Goal: Task Accomplishment & Management: Manage account settings

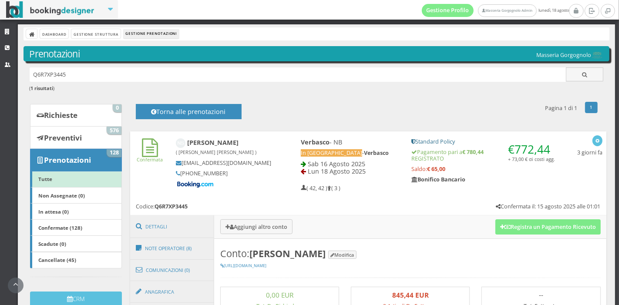
scroll to position [122, 0]
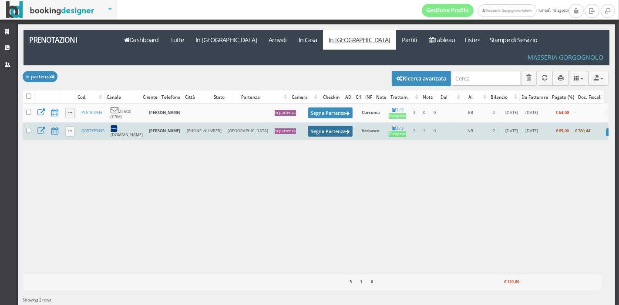
click at [308, 126] on button "Segna Partenza" at bounding box center [330, 131] width 44 height 11
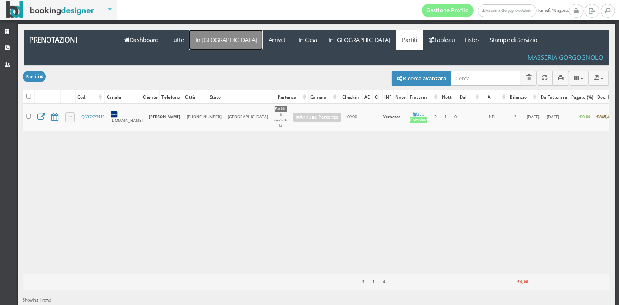
click at [215, 40] on link "In Arrivo" at bounding box center [225, 40] width 73 height 20
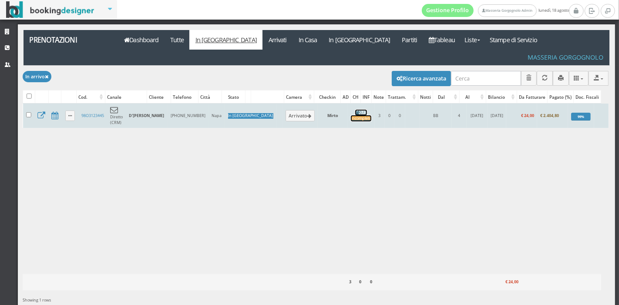
click at [351, 116] on div "Incompleto" at bounding box center [361, 119] width 20 height 6
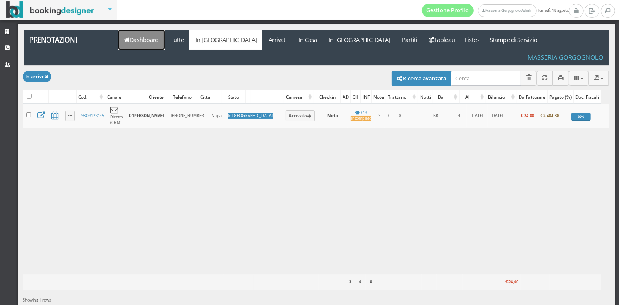
click at [137, 40] on link "Dashboard" at bounding box center [141, 40] width 46 height 20
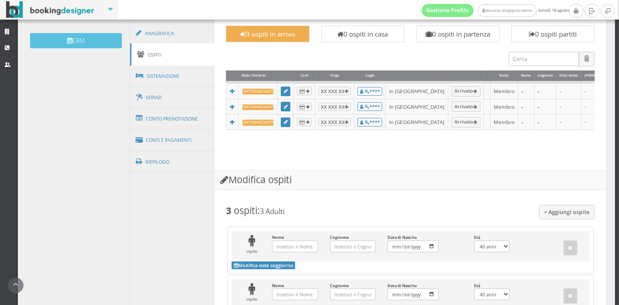
scroll to position [291, 0]
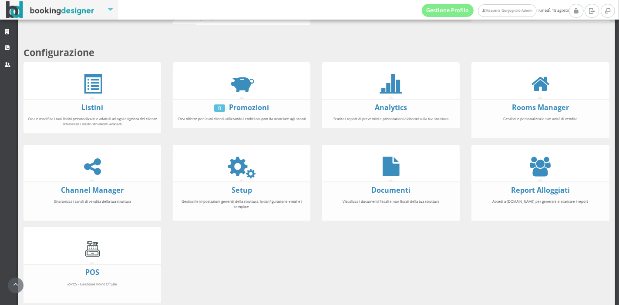
scroll to position [162, 0]
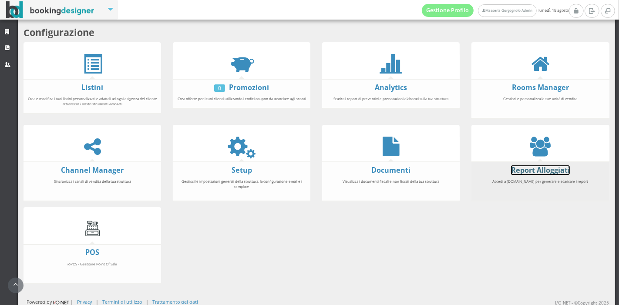
click at [534, 170] on link "Report Alloggiati" at bounding box center [540, 171] width 59 height 10
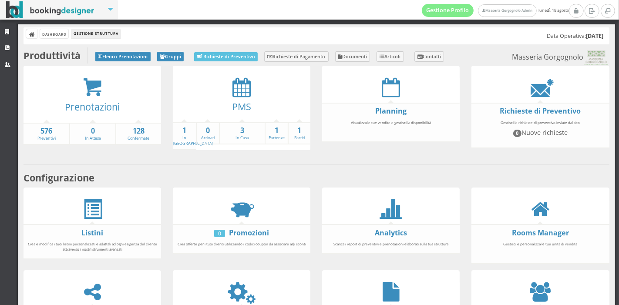
click at [244, 99] on div "PMS" at bounding box center [242, 109] width 138 height 25
click at [243, 100] on link "PMS" at bounding box center [241, 106] width 19 height 13
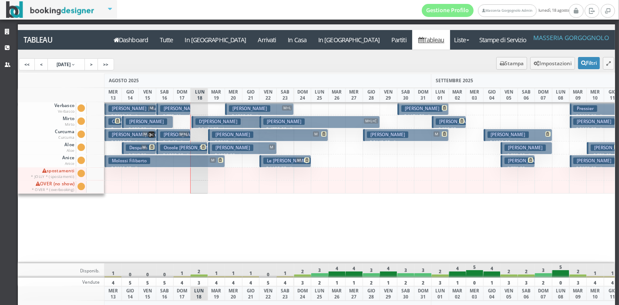
click at [222, 145] on h3 "[PERSON_NAME]" at bounding box center [232, 148] width 41 height 7
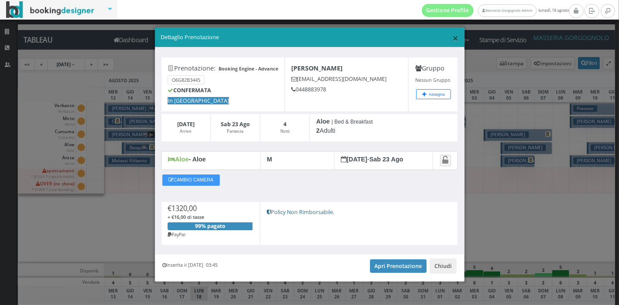
click at [453, 37] on span "×" at bounding box center [456, 37] width 6 height 15
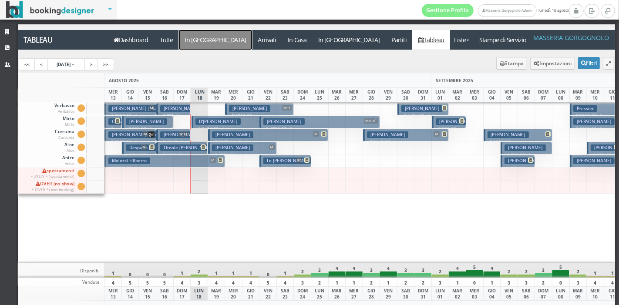
click at [202, 42] on a=pms-arrival-reservations"] "In Arrivo" at bounding box center [215, 40] width 73 height 20
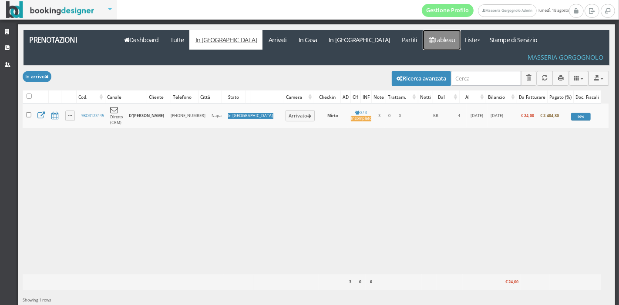
click at [423, 42] on link "Tableau" at bounding box center [442, 40] width 38 height 20
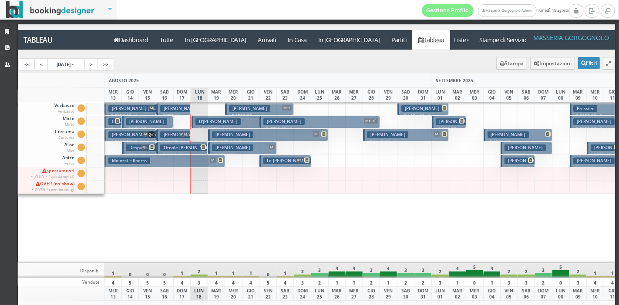
click at [195, 149] on h3 "Otoole Martin Joseph | Ladrigan Alison" at bounding box center [208, 148] width 97 height 7
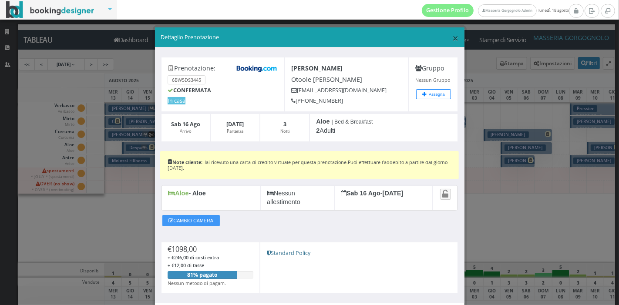
click at [453, 40] on span "×" at bounding box center [456, 37] width 6 height 15
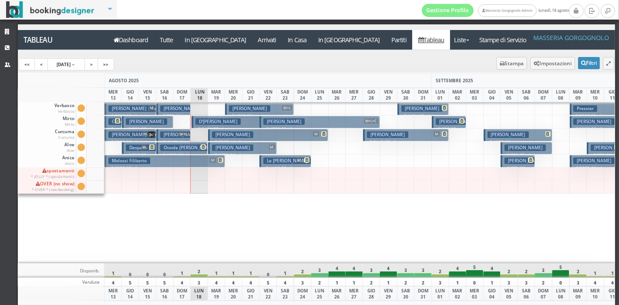
click at [173, 137] on h3 "Rosini Benedetta | Ema Amici" at bounding box center [200, 135] width 81 height 7
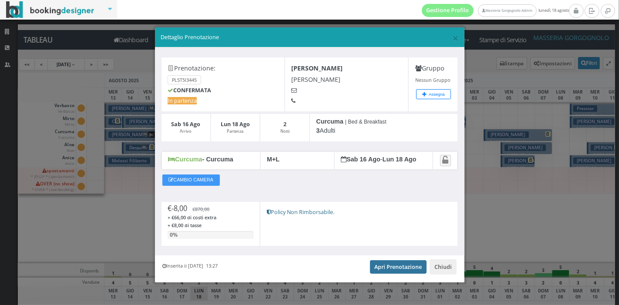
click at [378, 270] on link "Apri Prenotazione" at bounding box center [398, 266] width 57 height 13
click at [453, 40] on span "×" at bounding box center [456, 37] width 6 height 15
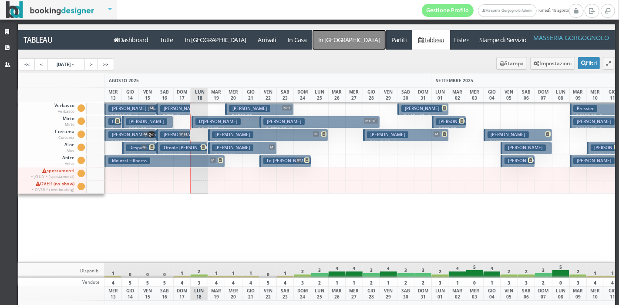
click at [313, 41] on a=pms-departure-reservations"] "In [GEOGRAPHIC_DATA]" at bounding box center [349, 40] width 73 height 20
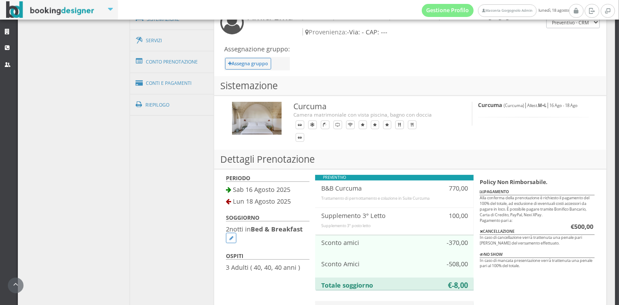
scroll to position [348, 0]
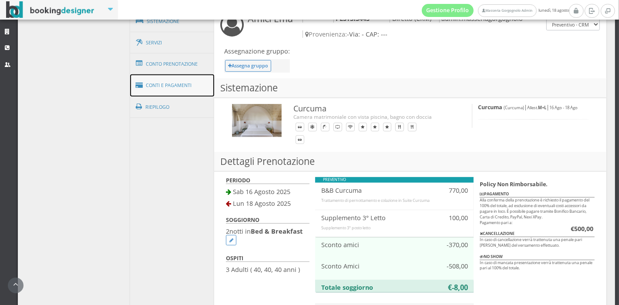
click at [176, 79] on link "Conti e Pagamenti" at bounding box center [172, 85] width 85 height 22
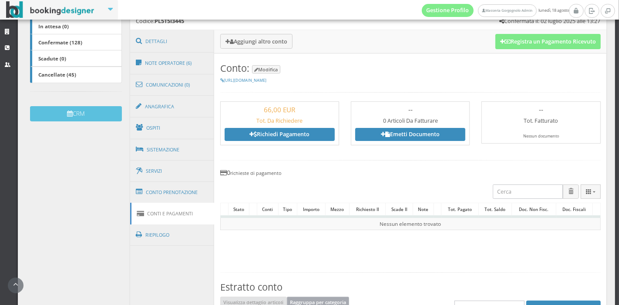
scroll to position [204, 0]
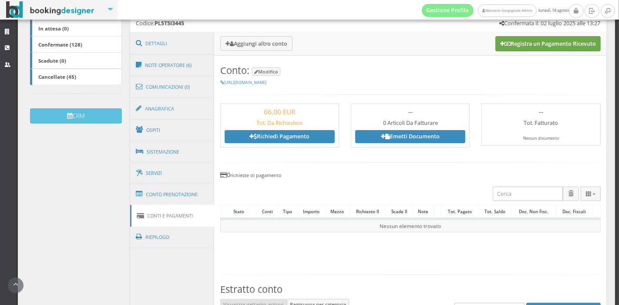
click at [507, 45] on button "Registra un Pagamento Ricevuto" at bounding box center [548, 43] width 105 height 15
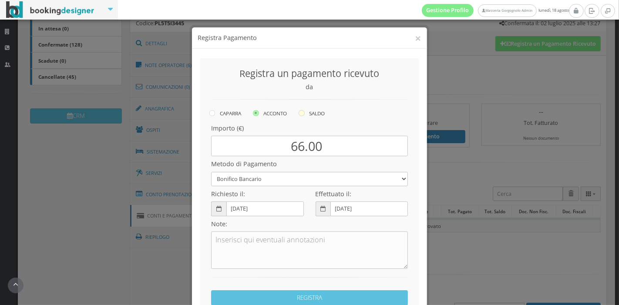
click at [299, 114] on icon at bounding box center [302, 113] width 6 height 6
radio input "true"
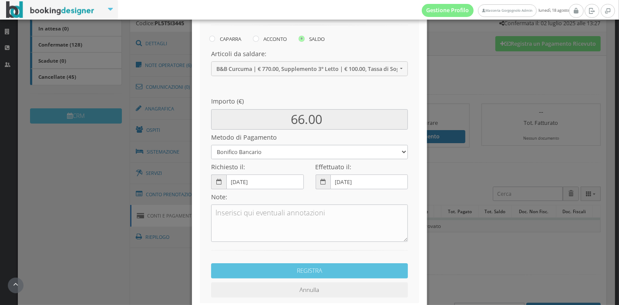
scroll to position [102, 0]
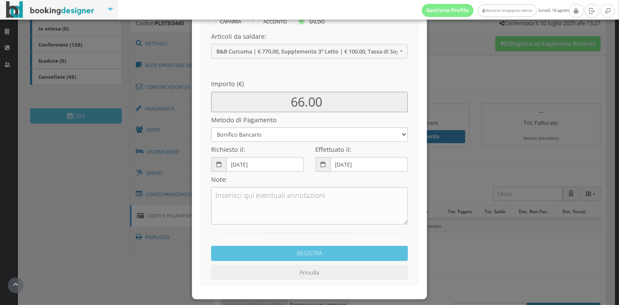
click at [317, 109] on input "66.00" at bounding box center [309, 102] width 197 height 20
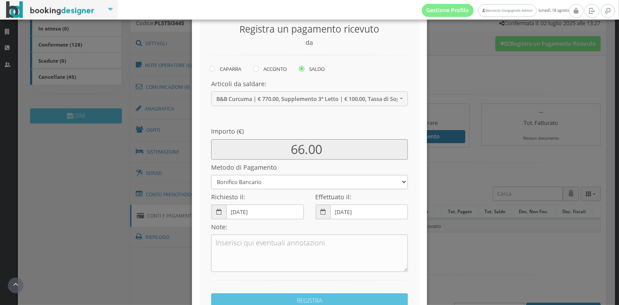
scroll to position [49, 0]
click at [260, 67] on label "ACCONTO" at bounding box center [270, 69] width 34 height 10
radio input "true"
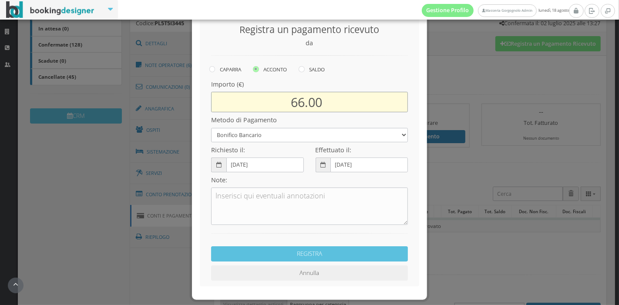
click at [307, 107] on input "66.00" at bounding box center [309, 102] width 197 height 20
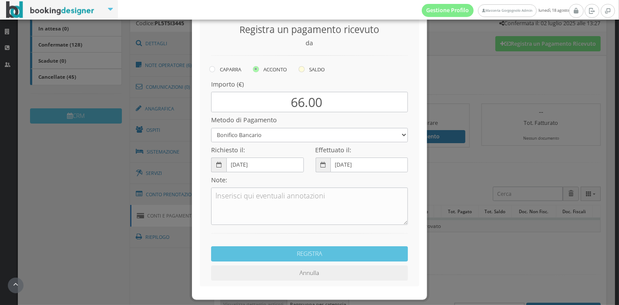
click at [302, 70] on icon at bounding box center [302, 69] width 6 height 6
radio input "true"
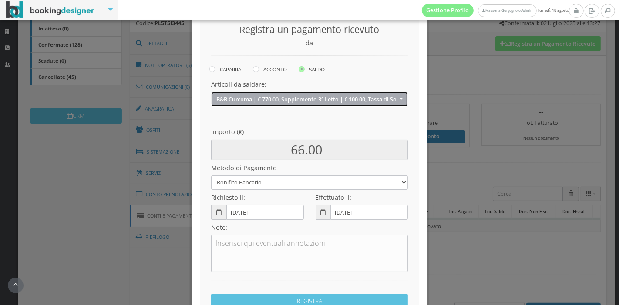
click at [310, 96] on span "B&B Curcuma | € 770.00, Supplemento 3° Letto | € 100.00, Tassa di Soggiorno | €…" at bounding box center [307, 99] width 182 height 7
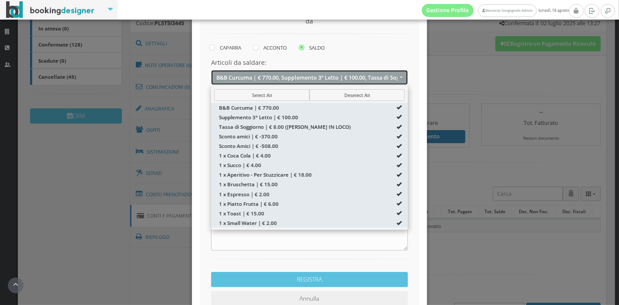
scroll to position [74, 0]
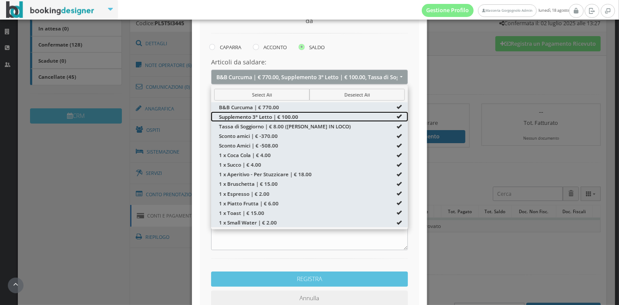
click at [397, 115] on span at bounding box center [399, 116] width 5 height 5
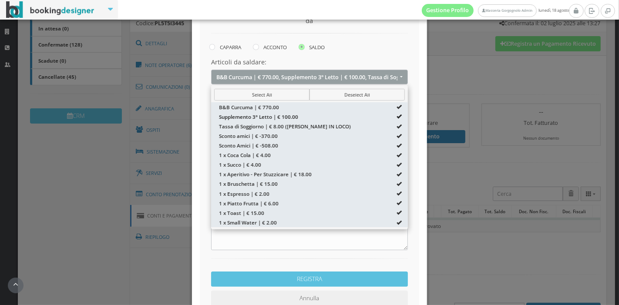
type input "-34.00"
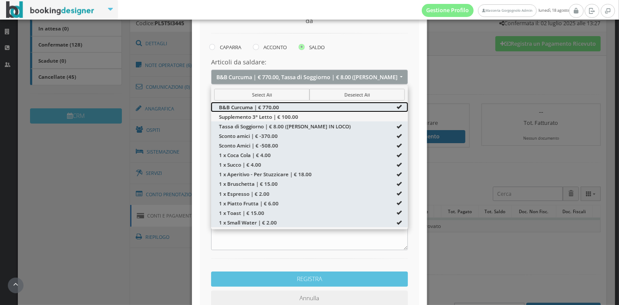
click at [397, 108] on span at bounding box center [399, 107] width 5 height 5
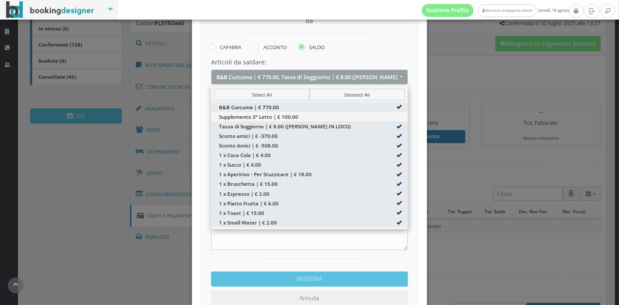
select select "4758344"
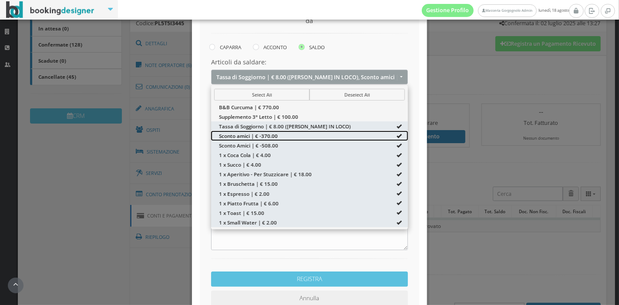
click at [397, 135] on span at bounding box center [399, 135] width 5 height 5
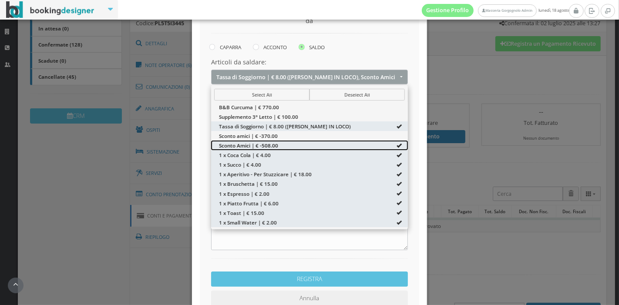
click at [397, 144] on span at bounding box center [399, 145] width 5 height 5
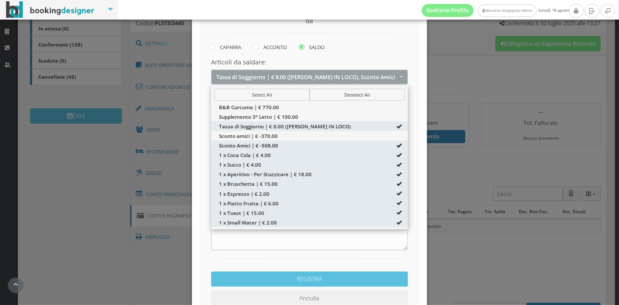
type input "74.00"
click at [296, 65] on div "Articoli da saldare: Tassa di Soggiorno | € 8.00 (DA PAGARE IN LOCO), 1 x Coca …" at bounding box center [309, 71] width 197 height 26
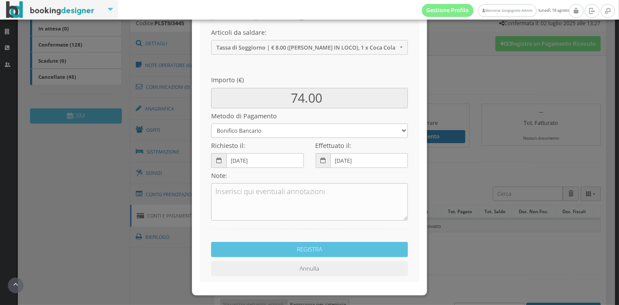
scroll to position [125, 0]
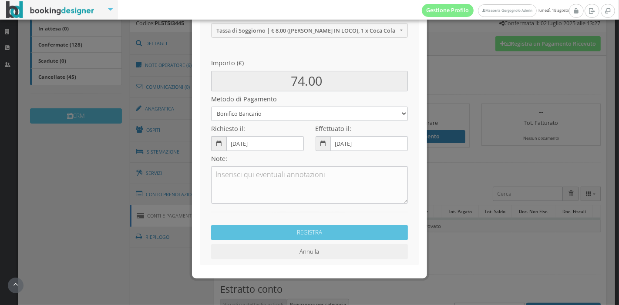
click at [301, 253] on button "Annulla" at bounding box center [309, 251] width 197 height 15
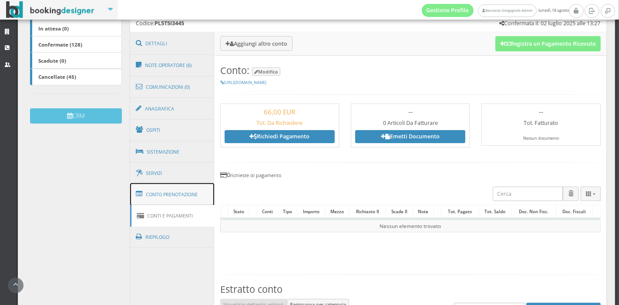
click at [170, 188] on link "Conto Prenotazione" at bounding box center [172, 194] width 85 height 23
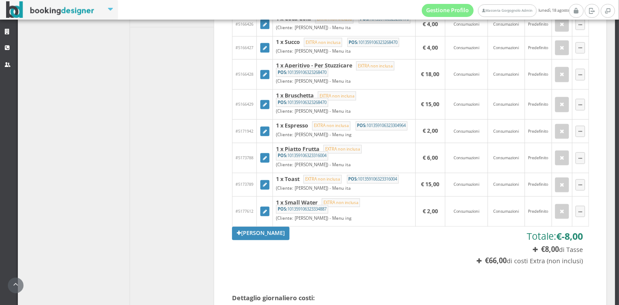
scroll to position [450, 0]
click at [273, 238] on link "Aggiungi Tariffa" at bounding box center [260, 233] width 57 height 13
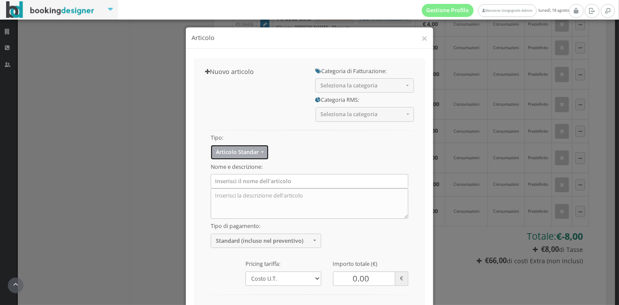
click at [245, 153] on span "Articolo Standard" at bounding box center [237, 152] width 43 height 7
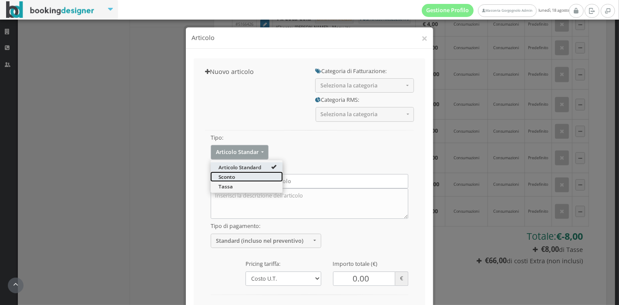
click at [247, 174] on link "Sconto" at bounding box center [247, 177] width 72 height 10
select select "3"
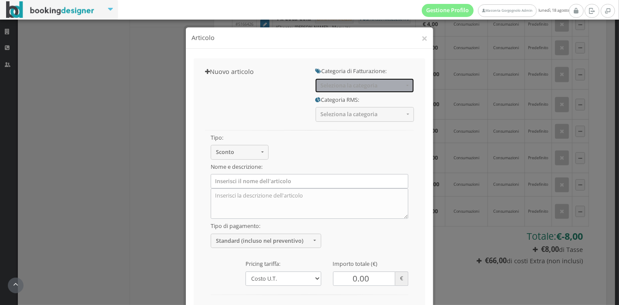
click at [361, 79] on button "Seleziona la categoria" at bounding box center [364, 85] width 99 height 14
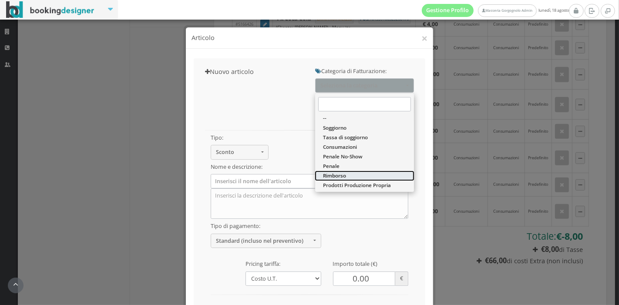
click at [341, 176] on span "Rimborso" at bounding box center [334, 175] width 23 height 7
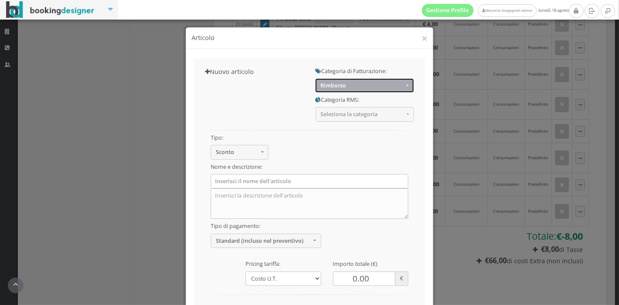
click at [355, 85] on span "Rimborso" at bounding box center [363, 85] width 84 height 7
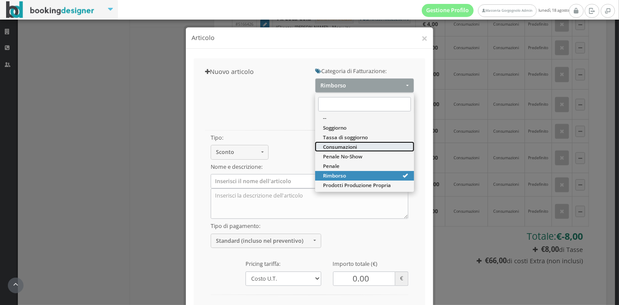
click at [341, 145] on span "Consumazioni" at bounding box center [340, 146] width 34 height 7
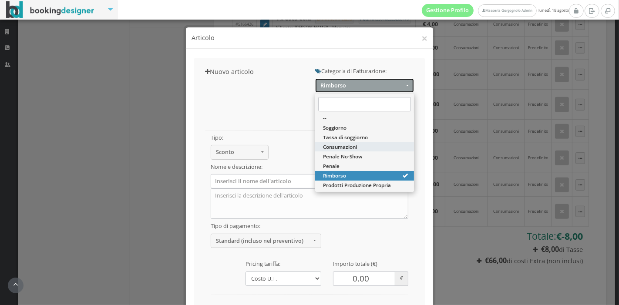
select select "26"
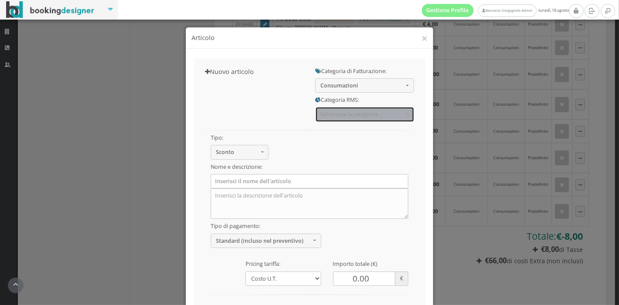
click at [365, 109] on button "Seleziona la categoria" at bounding box center [365, 114] width 99 height 14
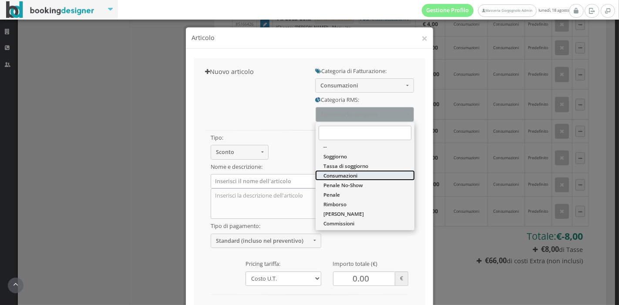
click at [352, 176] on span "Consumazioni" at bounding box center [341, 175] width 34 height 7
select select "36"
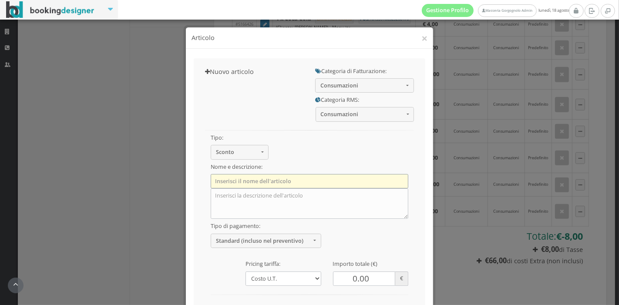
click at [250, 185] on input "text" at bounding box center [310, 181] width 198 height 14
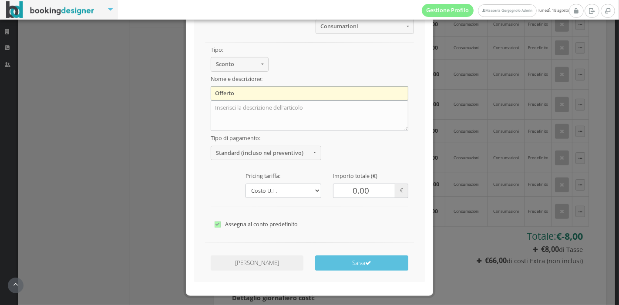
scroll to position [107, 0]
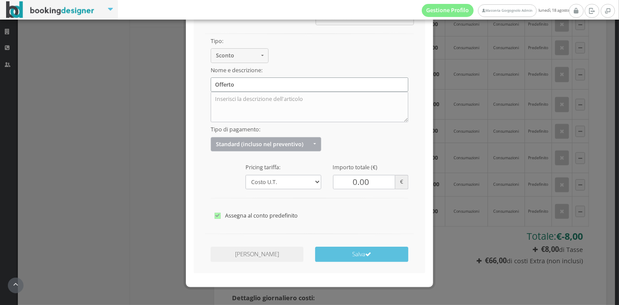
type input "Offerto"
click at [307, 143] on span "Standard (incluso nel preventivo)" at bounding box center [263, 144] width 95 height 7
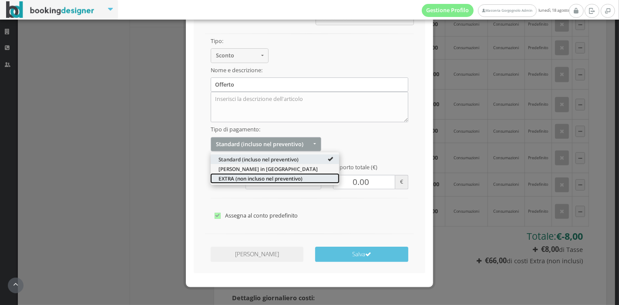
click at [297, 178] on span "EXTRA (non incluso nel preventivo)" at bounding box center [261, 178] width 84 height 7
select select "2"
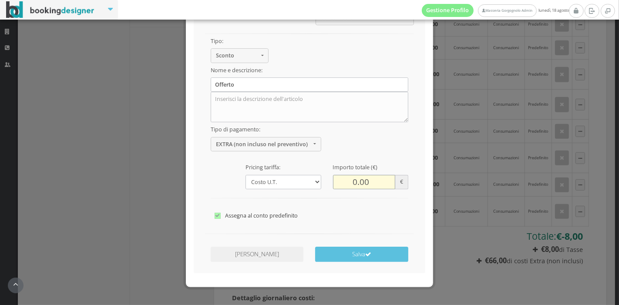
click at [352, 183] on input "0.00" at bounding box center [364, 182] width 63 height 14
type input "-66.00"
drag, startPoint x: 357, startPoint y: 256, endPoint x: 351, endPoint y: 256, distance: 6.5
click at [351, 256] on button "Salva" at bounding box center [361, 254] width 93 height 15
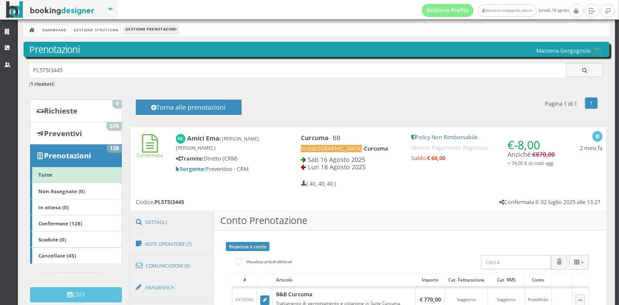
scroll to position [0, 0]
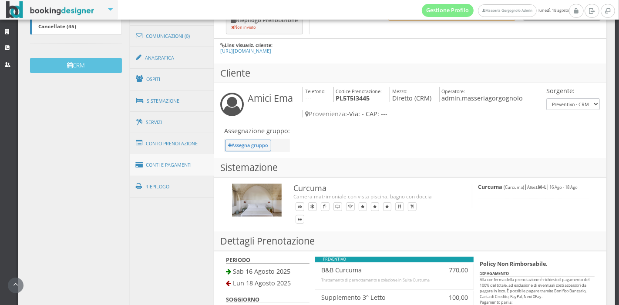
scroll to position [260, 0]
click at [193, 141] on link "Conto Prenotazione" at bounding box center [172, 143] width 85 height 23
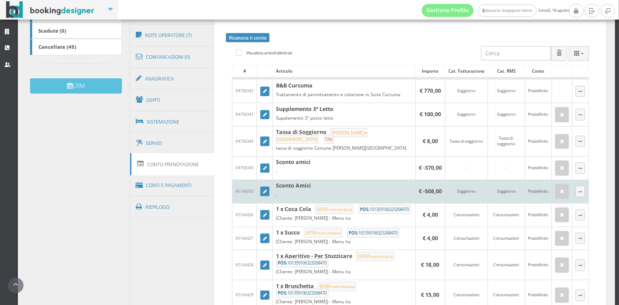
scroll to position [235, 0]
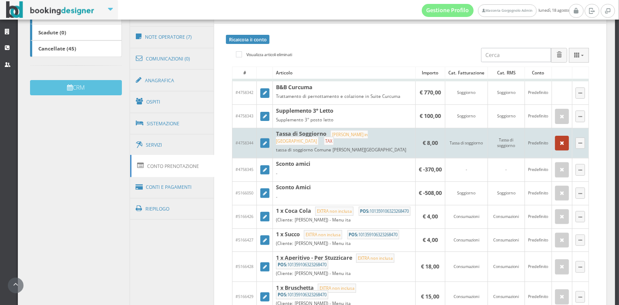
click at [555, 143] on button "button" at bounding box center [562, 143] width 14 height 15
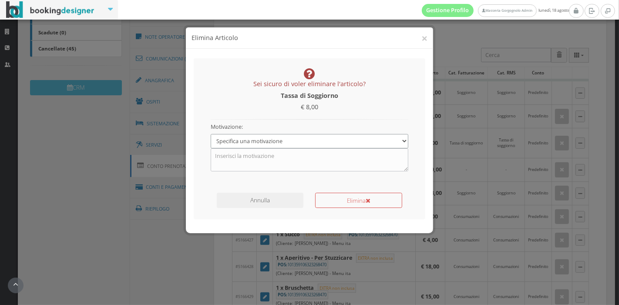
click at [299, 141] on select "Specifica una motivazione Errore di inserimento Ricalcolo del conto Il cliente …" at bounding box center [310, 141] width 198 height 14
select select "1"
click at [211, 134] on select "Specifica una motivazione Errore di inserimento Ricalcolo del conto Il cliente …" at bounding box center [310, 141] width 198 height 14
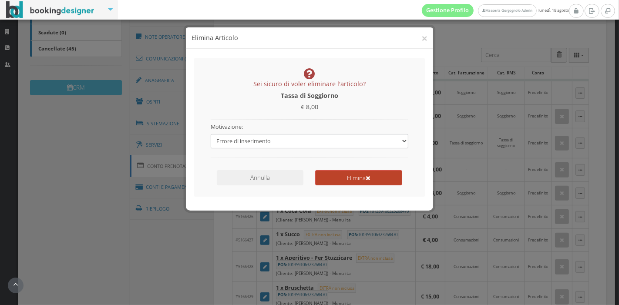
click at [355, 182] on button "Elimina" at bounding box center [358, 177] width 87 height 15
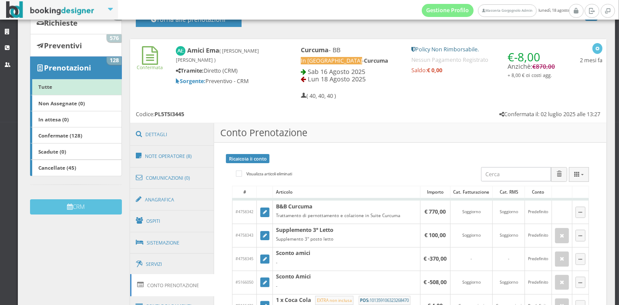
scroll to position [0, 0]
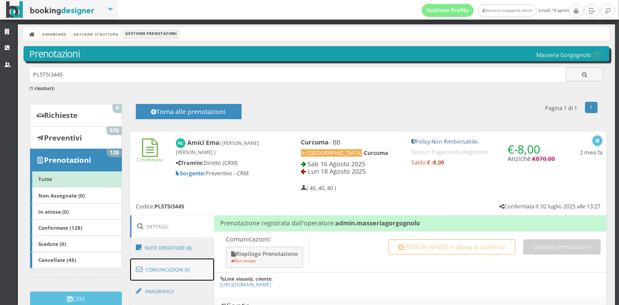
click at [182, 275] on link "Comunicazioni (0)" at bounding box center [172, 270] width 85 height 23
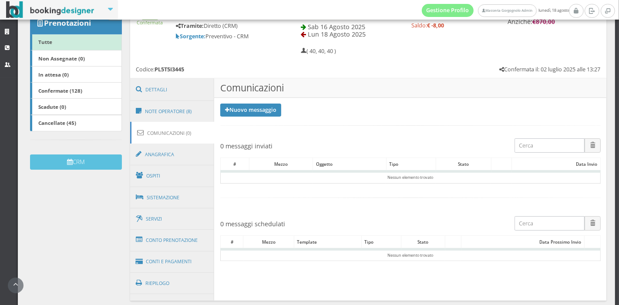
scroll to position [186, 0]
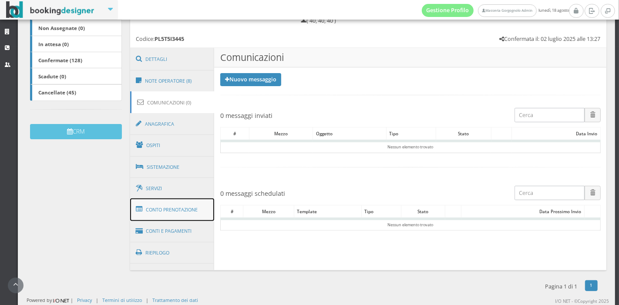
click at [179, 210] on link "Conto Prenotazione" at bounding box center [172, 210] width 85 height 23
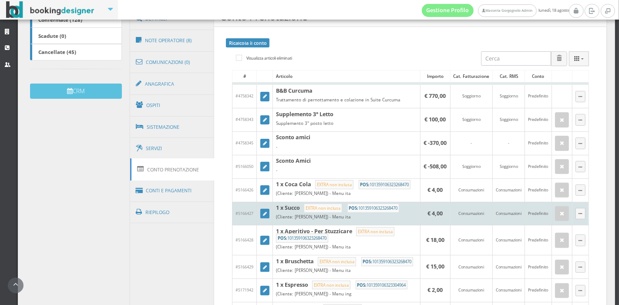
scroll to position [233, 0]
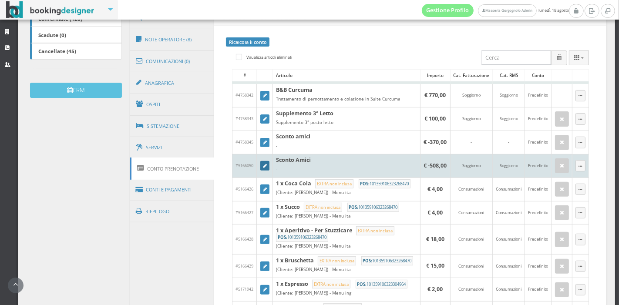
click at [261, 167] on link at bounding box center [265, 166] width 10 height 10
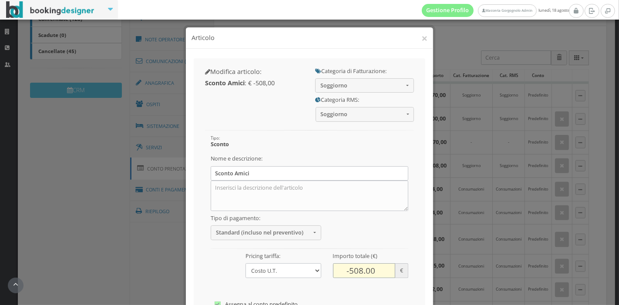
click at [359, 273] on input "-508.00" at bounding box center [364, 271] width 63 height 14
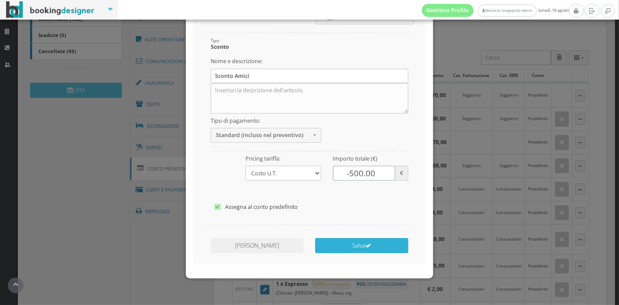
type input "-500.00"
click at [372, 247] on button "Salva" at bounding box center [361, 245] width 93 height 15
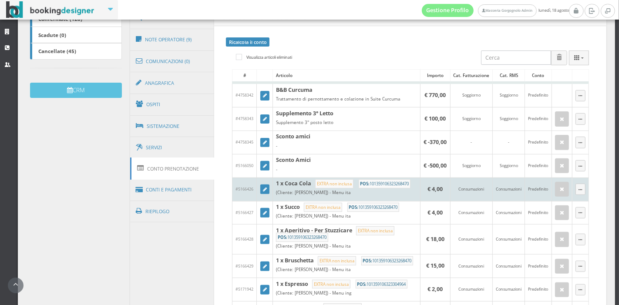
scroll to position [0, 0]
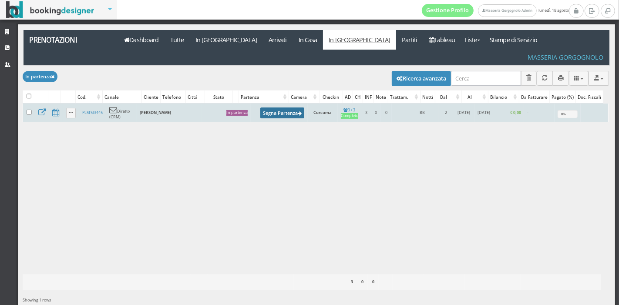
click at [267, 108] on button "Segna Partenza" at bounding box center [282, 113] width 44 height 11
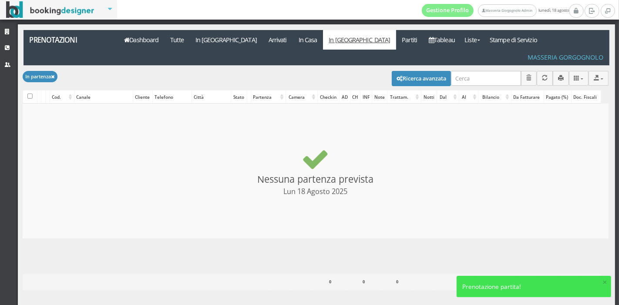
checkbox input "false"
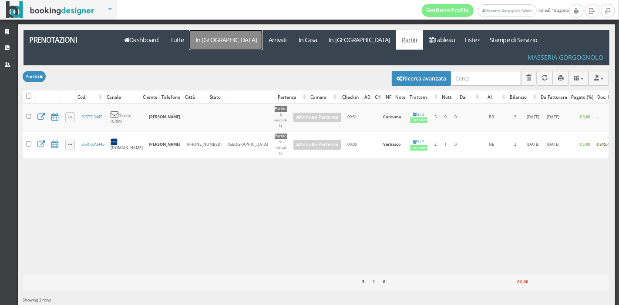
click at [199, 43] on link "In Arrivo" at bounding box center [225, 40] width 73 height 20
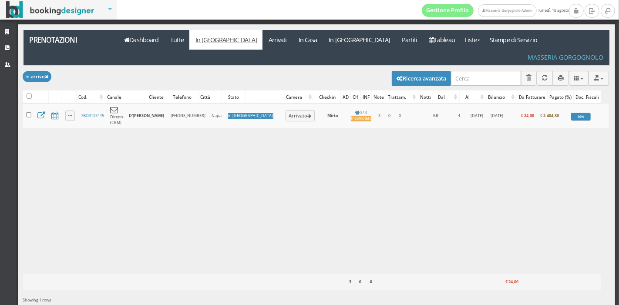
click at [534, 250] on div "Caricamento in corso Cod. Canale Cliente Telefono Città Stato Camera Checkin AD…" at bounding box center [316, 189] width 586 height 171
